Goal: Navigation & Orientation: Find specific page/section

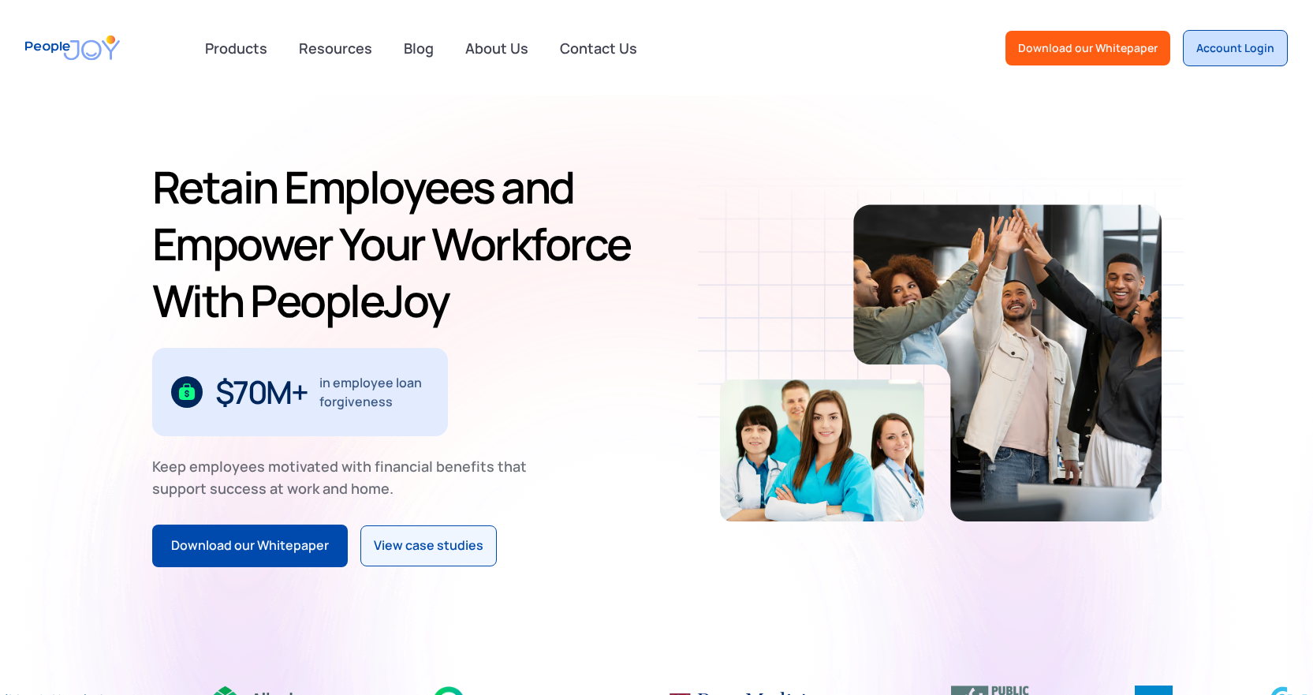
click at [1243, 42] on div "Account Login" at bounding box center [1236, 48] width 78 height 16
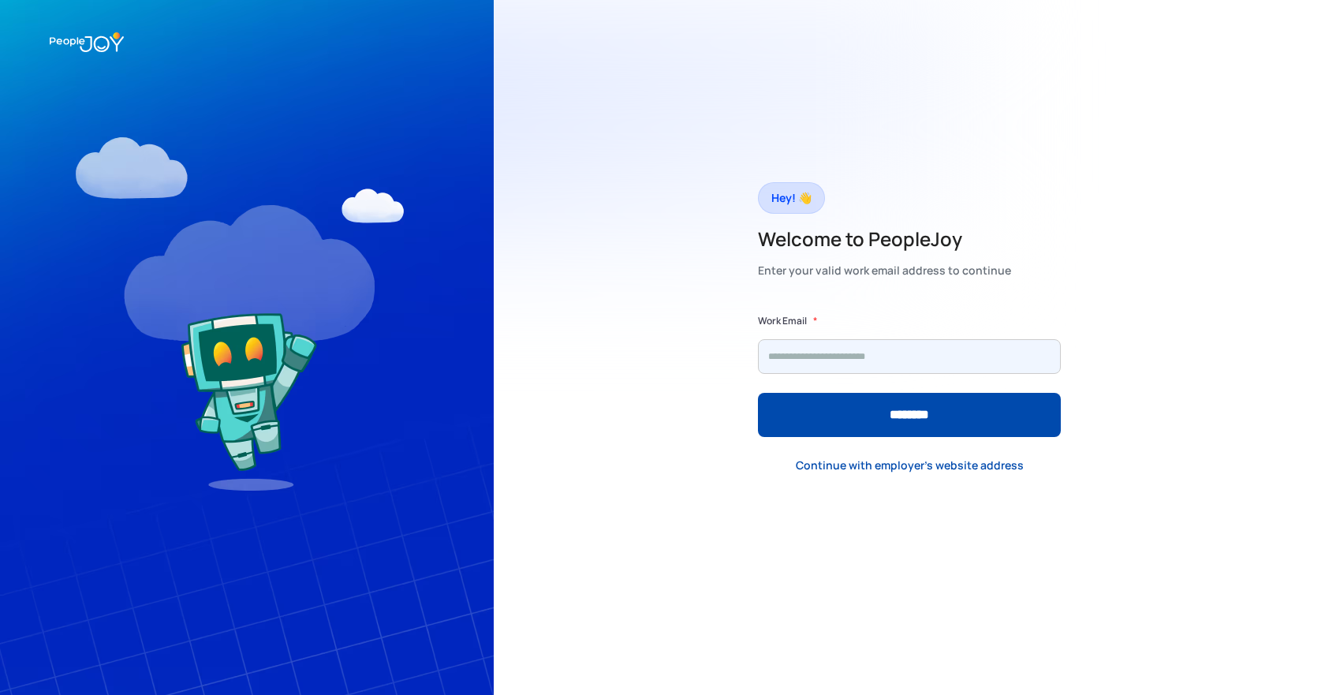
click at [873, 354] on input "Form" at bounding box center [909, 356] width 303 height 35
